Goal: Task Accomplishment & Management: Use online tool/utility

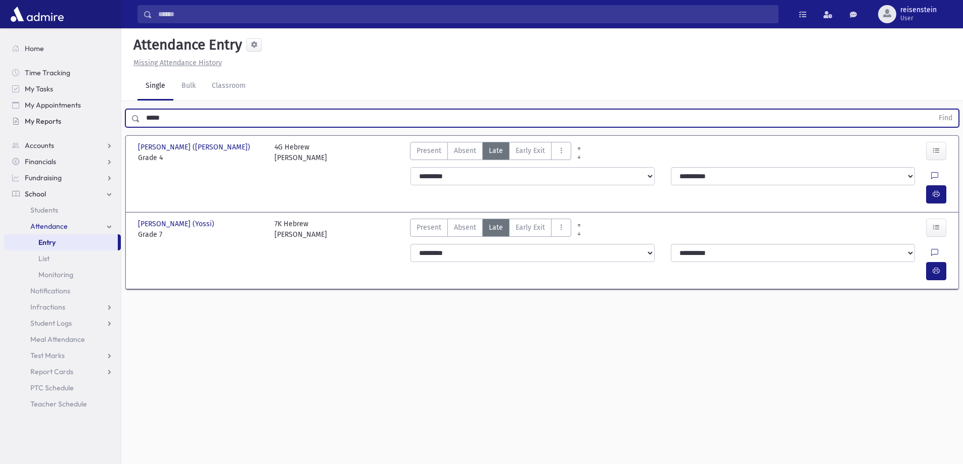
drag, startPoint x: 209, startPoint y: 118, endPoint x: 65, endPoint y: 120, distance: 144.5
click at [65, 120] on div "Search Results All Accounts" at bounding box center [481, 243] width 963 height 487
type input "********"
click at [932, 110] on button "Find" at bounding box center [945, 118] width 26 height 17
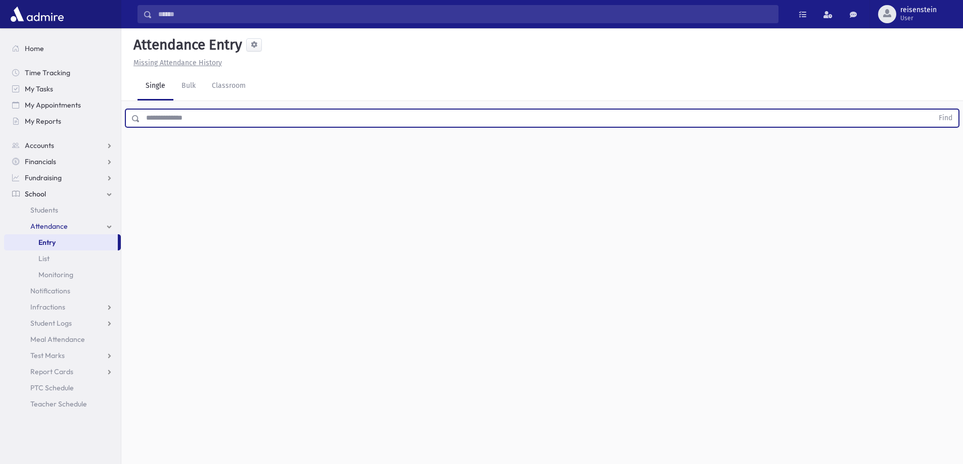
click at [272, 118] on input "text" at bounding box center [536, 118] width 793 height 18
click at [155, 117] on input "text" at bounding box center [536, 118] width 793 height 18
click at [932, 110] on button "Find" at bounding box center [945, 118] width 26 height 17
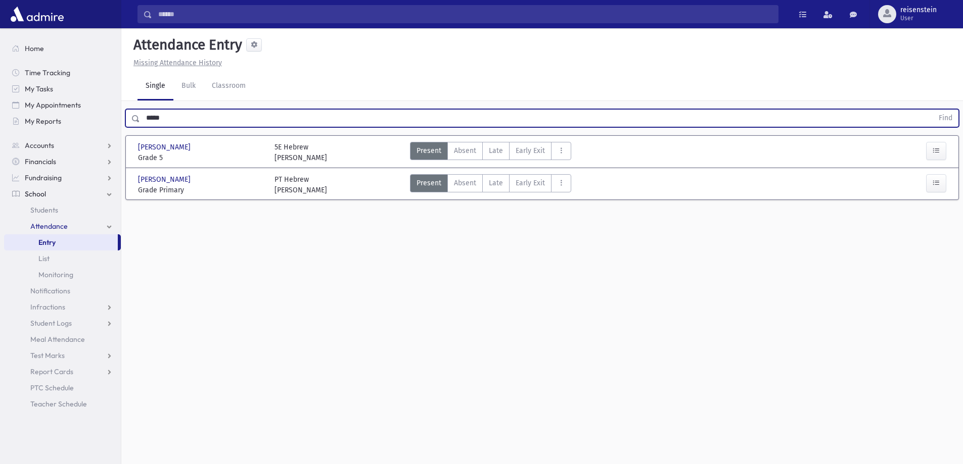
click at [217, 110] on input "*****" at bounding box center [536, 118] width 793 height 18
click at [932, 110] on button "Find" at bounding box center [945, 118] width 26 height 17
click at [217, 110] on input "******" at bounding box center [536, 118] width 793 height 18
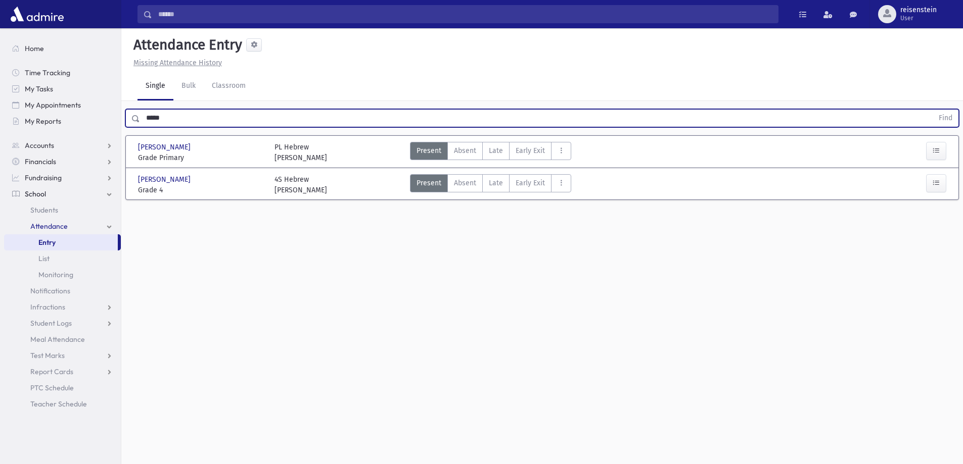
click at [932, 110] on button "Find" at bounding box center [945, 118] width 26 height 17
type input "*"
click at [932, 110] on button "Find" at bounding box center [945, 118] width 26 height 17
type input "*"
click at [932, 110] on button "Find" at bounding box center [945, 118] width 26 height 17
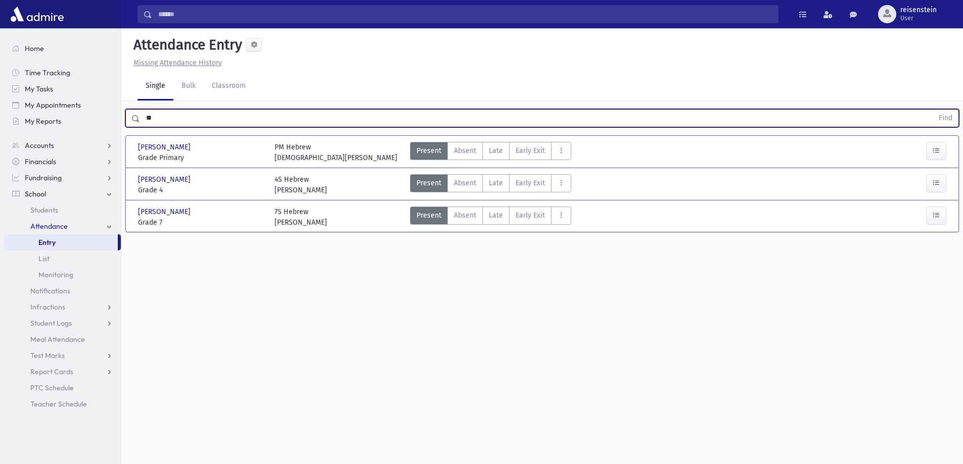
type input "*"
click at [932, 110] on button "Find" at bounding box center [945, 118] width 26 height 17
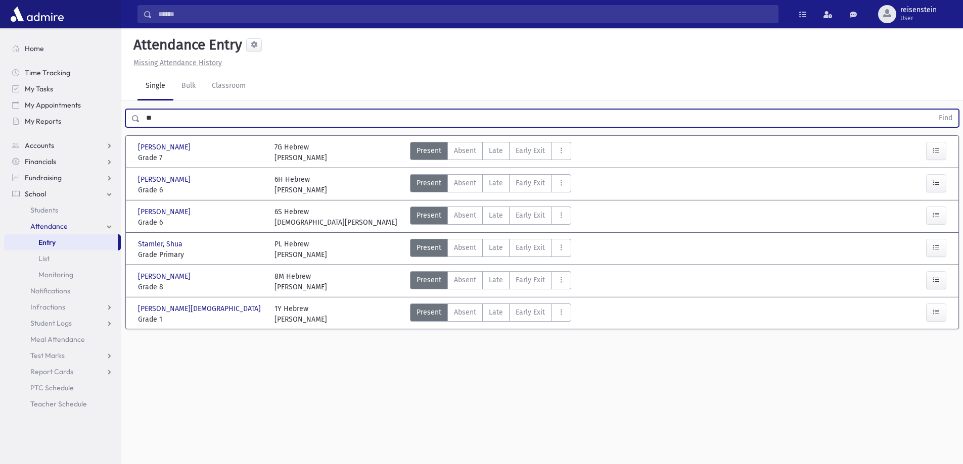
type input "*"
click at [932, 110] on button "Find" at bounding box center [945, 118] width 26 height 17
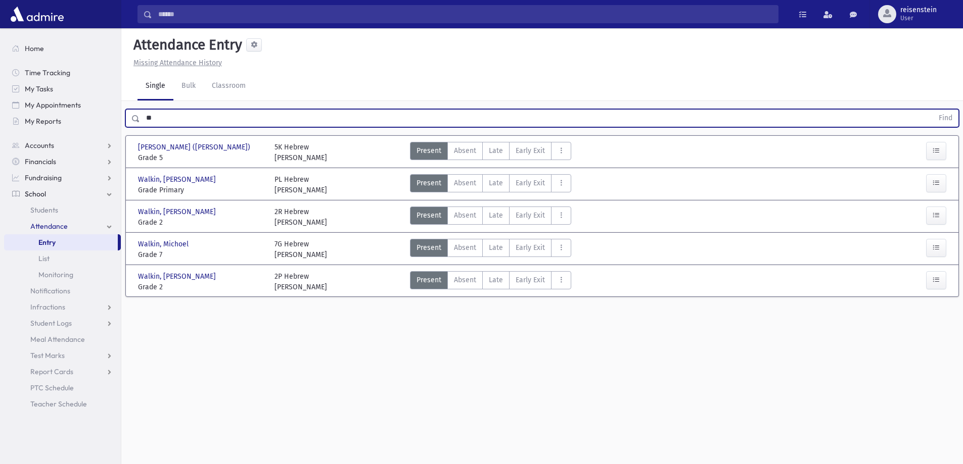
type input "*"
click at [932, 110] on button "Find" at bounding box center [945, 118] width 26 height 17
type input "*"
click at [932, 110] on button "Find" at bounding box center [945, 118] width 26 height 17
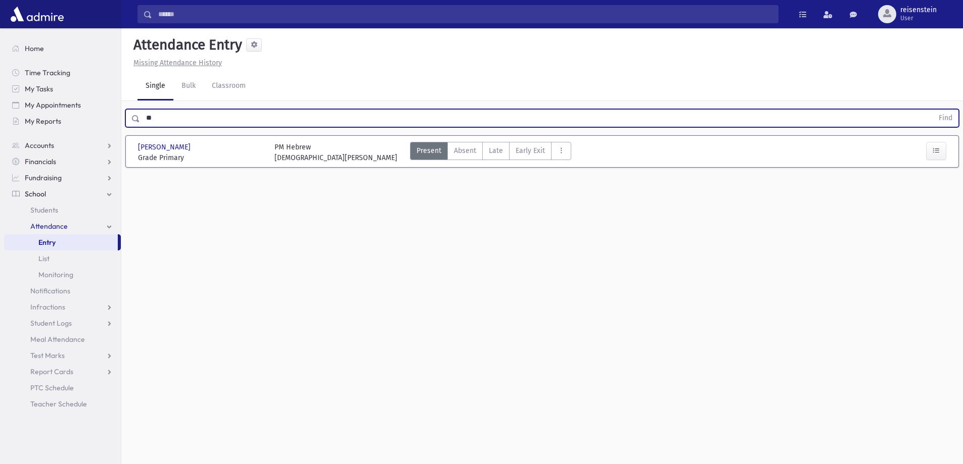
type input "*"
click at [216, 110] on input "text" at bounding box center [536, 118] width 793 height 18
click at [932, 110] on button "Find" at bounding box center [945, 118] width 26 height 17
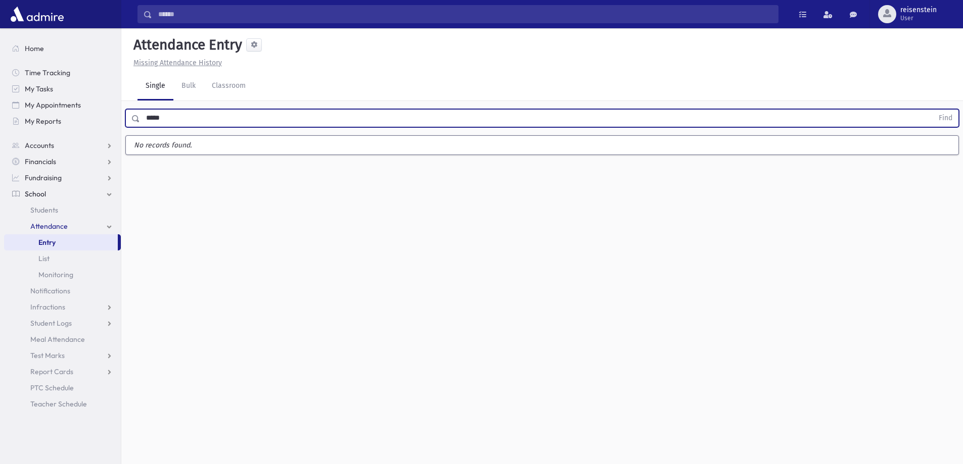
click at [932, 110] on button "Find" at bounding box center [945, 118] width 26 height 17
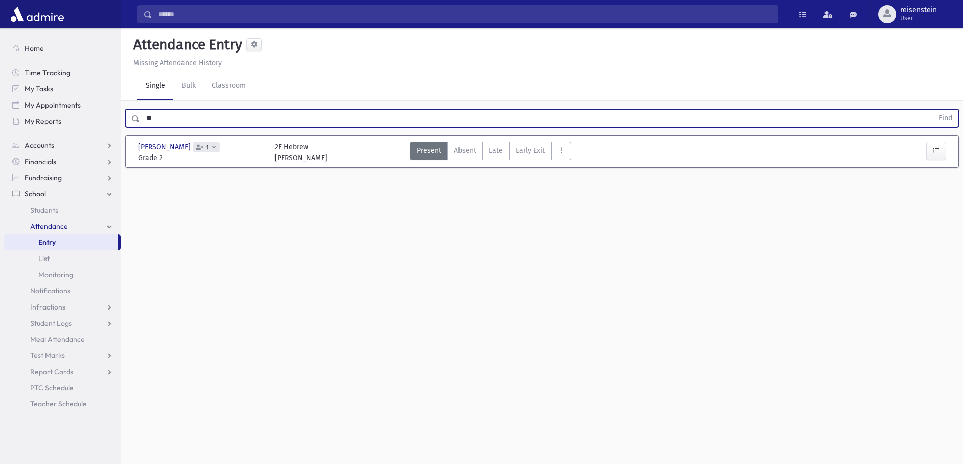
type input "*"
click at [932, 110] on button "Find" at bounding box center [945, 118] width 26 height 17
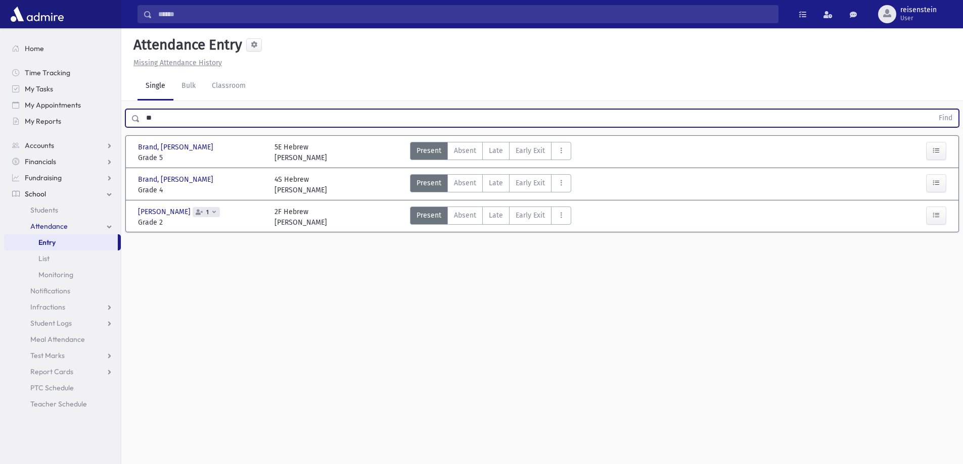
type input "*"
click at [932, 110] on button "Find" at bounding box center [945, 118] width 26 height 17
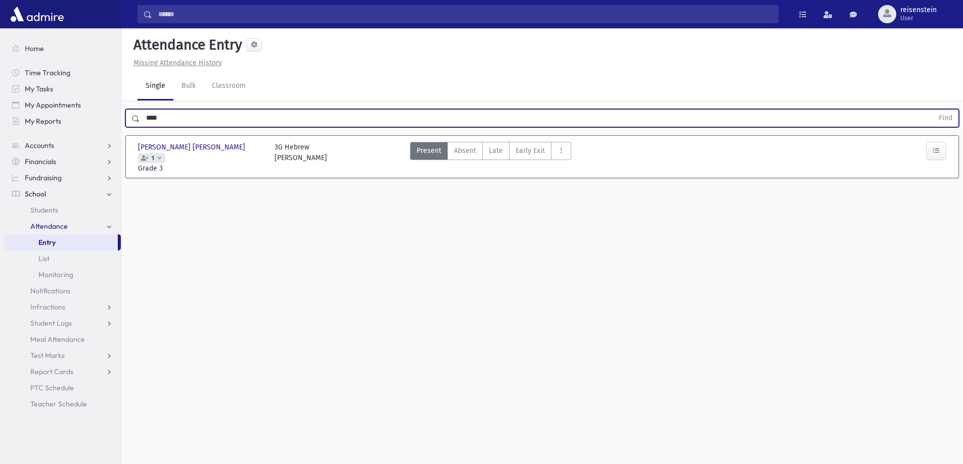
click at [216, 110] on input "****" at bounding box center [536, 118] width 793 height 18
click at [932, 110] on button "Find" at bounding box center [945, 118] width 26 height 17
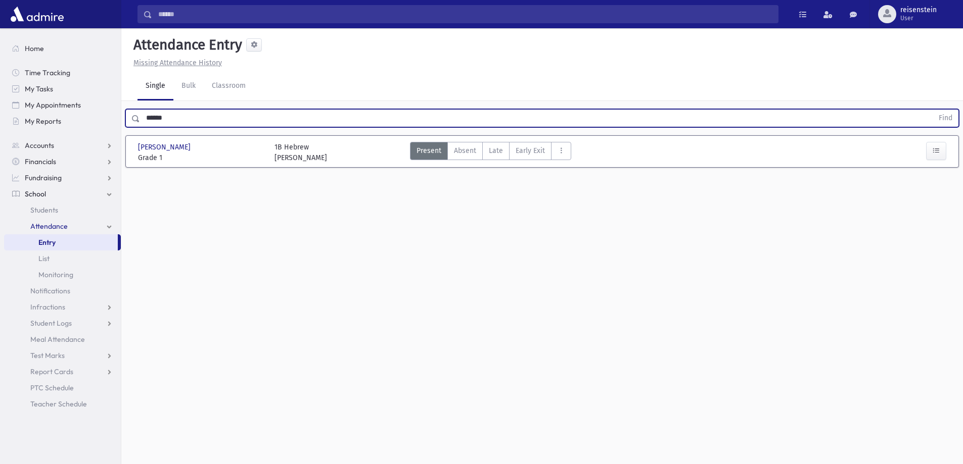
click at [216, 110] on input "******" at bounding box center [536, 118] width 793 height 18
click at [932, 110] on button "Find" at bounding box center [945, 118] width 26 height 17
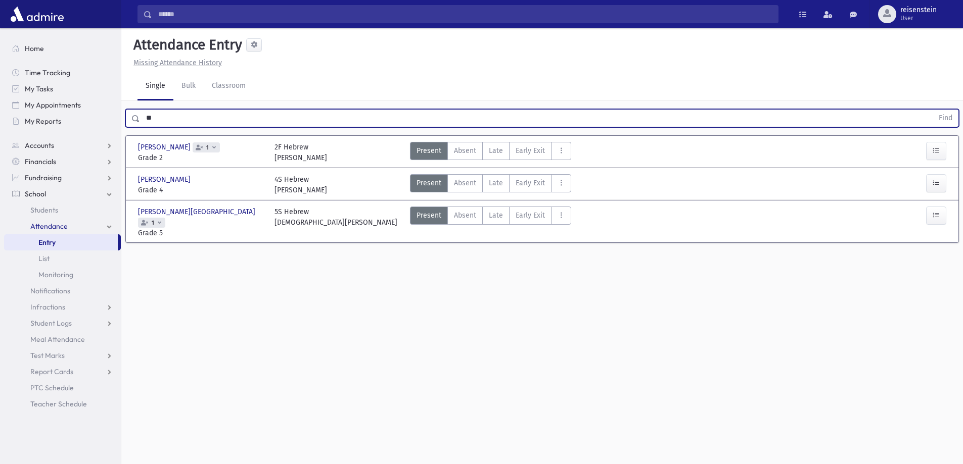
type input "*"
click at [932, 110] on button "Find" at bounding box center [945, 118] width 26 height 17
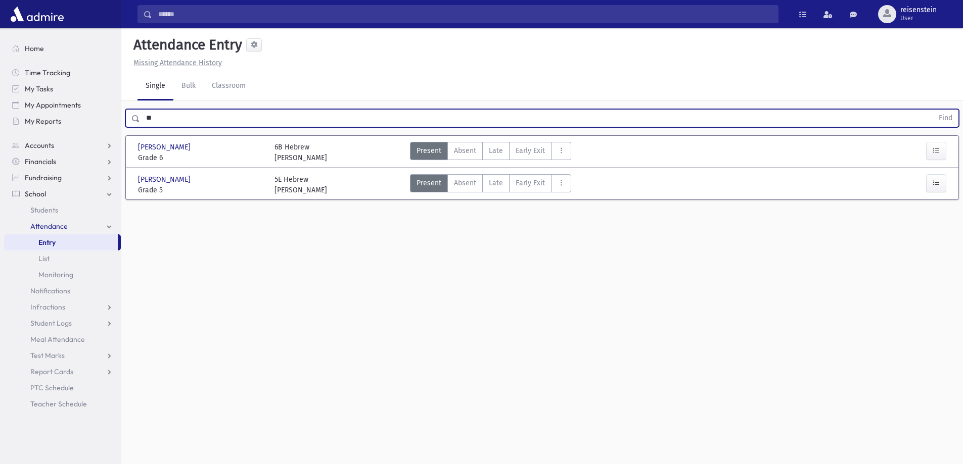
type input "*"
click at [932, 110] on button "Find" at bounding box center [945, 118] width 26 height 17
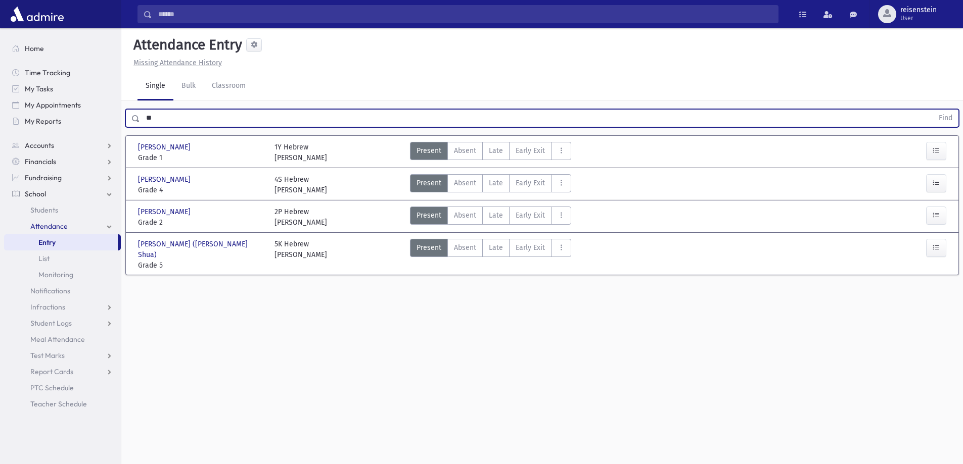
type input "*"
click at [932, 110] on button "Find" at bounding box center [945, 118] width 26 height 17
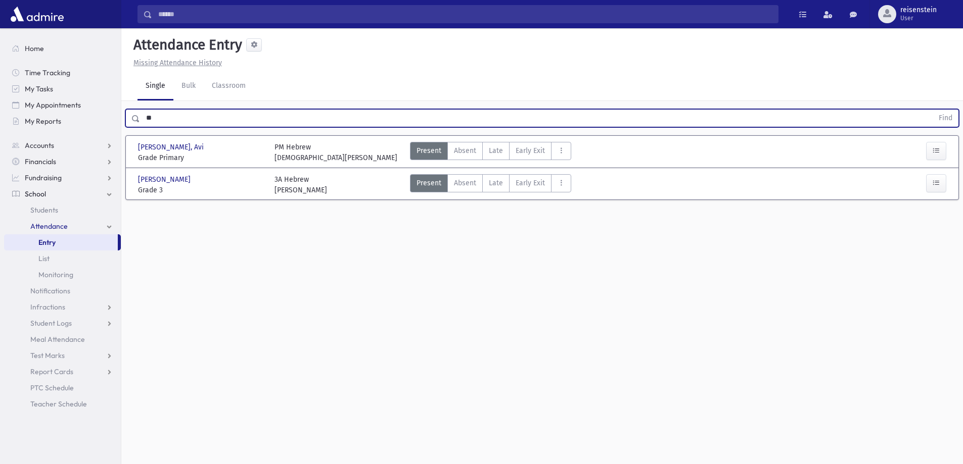
type input "*"
click at [932, 110] on button "Find" at bounding box center [945, 118] width 26 height 17
type input "*"
click at [932, 110] on button "Find" at bounding box center [945, 118] width 26 height 17
type input "*"
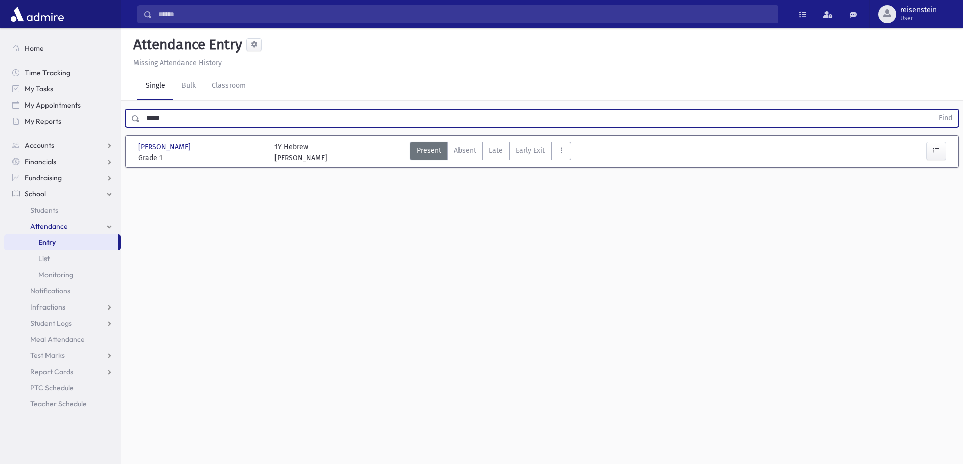
click at [932, 110] on button "Find" at bounding box center [945, 118] width 26 height 17
type input "*"
click at [932, 110] on button "Find" at bounding box center [945, 118] width 26 height 17
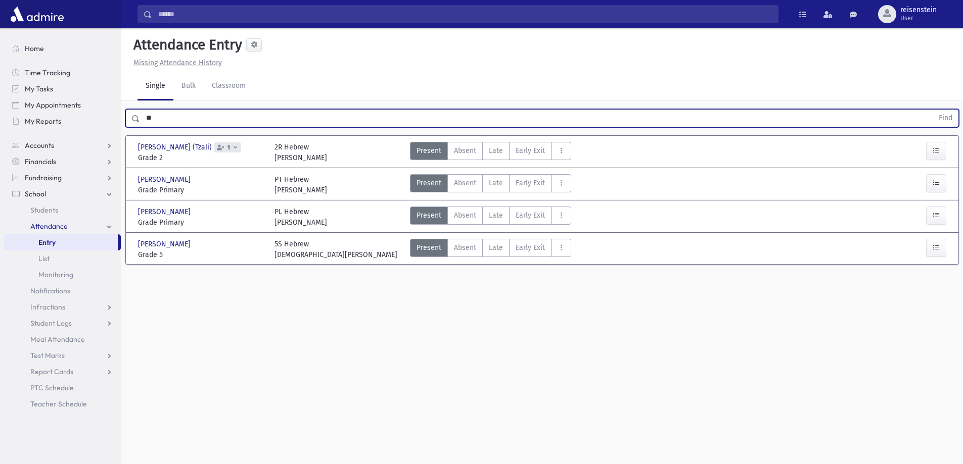
type input "*"
click at [932, 110] on button "Find" at bounding box center [945, 118] width 26 height 17
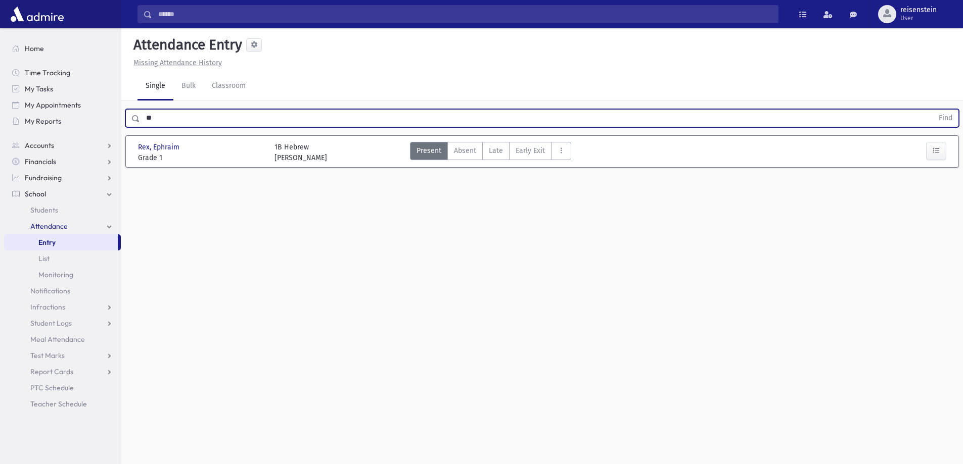
type input "*"
click at [932, 110] on button "Find" at bounding box center [945, 118] width 26 height 17
type input "*"
click at [932, 110] on button "Find" at bounding box center [945, 118] width 26 height 17
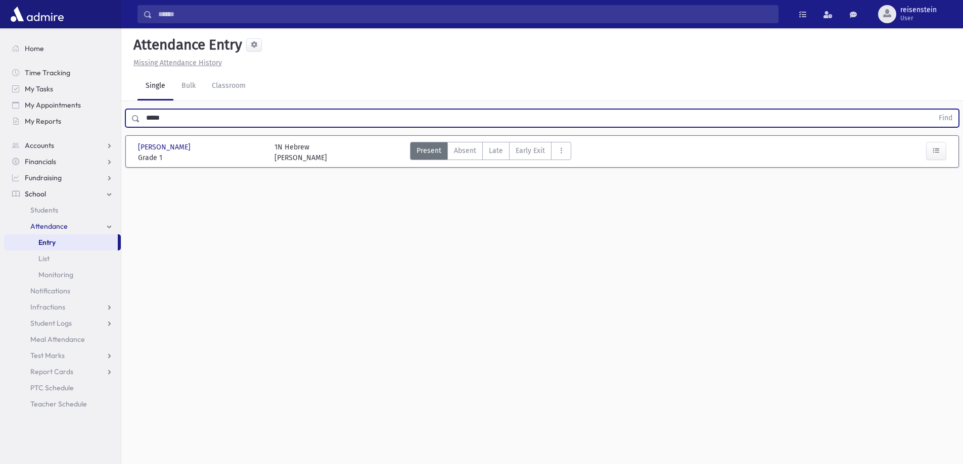
click at [932, 110] on button "Find" at bounding box center [945, 118] width 26 height 17
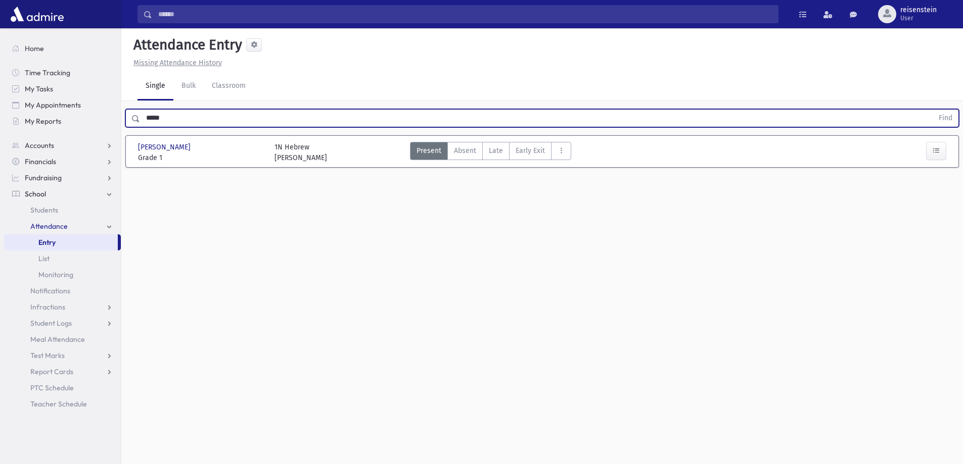
click at [932, 110] on button "Find" at bounding box center [945, 118] width 26 height 17
type input "*"
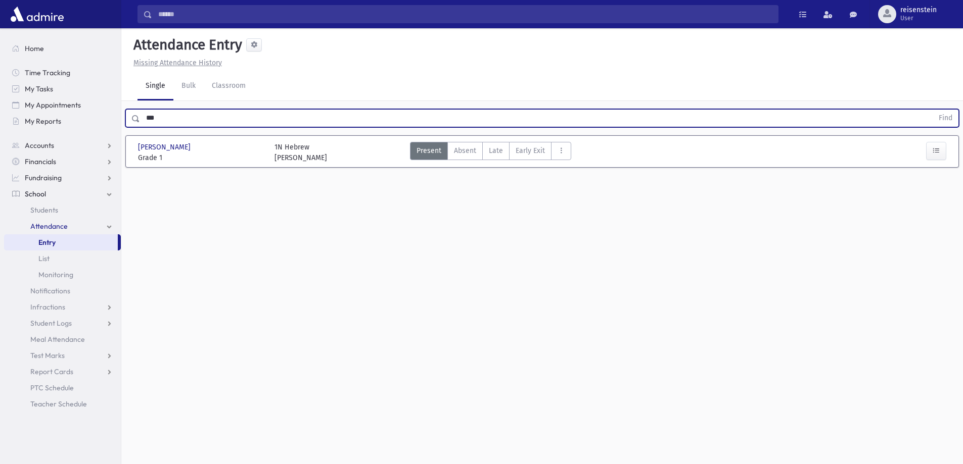
click at [932, 110] on button "Find" at bounding box center [945, 118] width 26 height 17
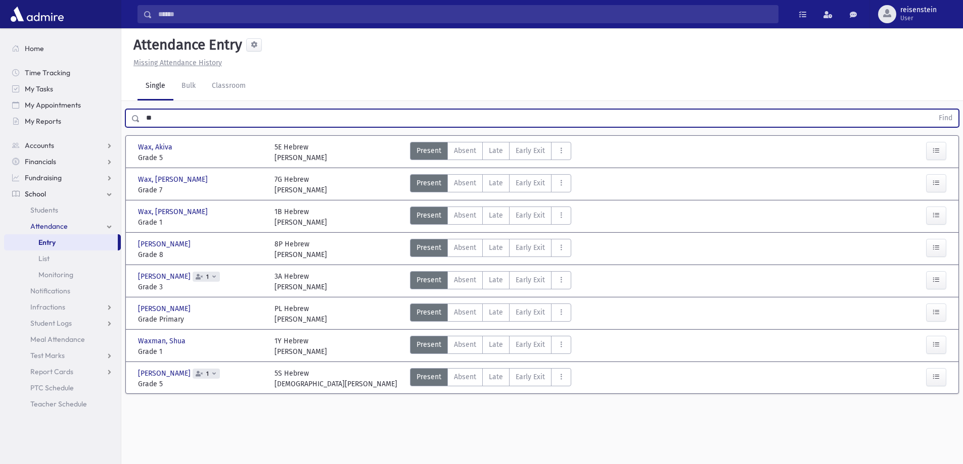
type input "*"
type input "******"
click at [932, 110] on button "Find" at bounding box center [945, 118] width 26 height 17
